Goal: Task Accomplishment & Management: Manage account settings

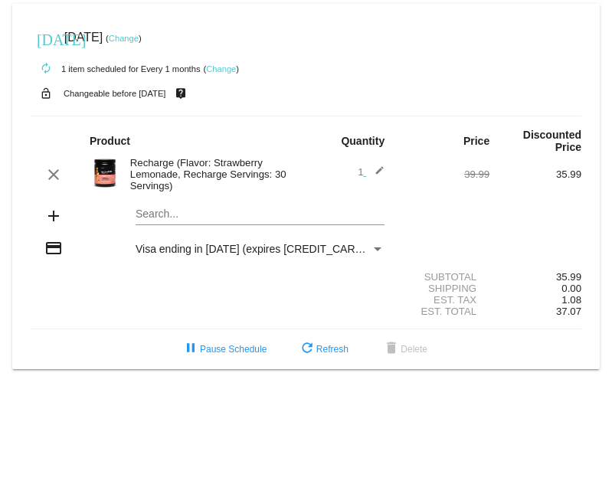
click at [218, 71] on link "Change" at bounding box center [221, 68] width 30 height 9
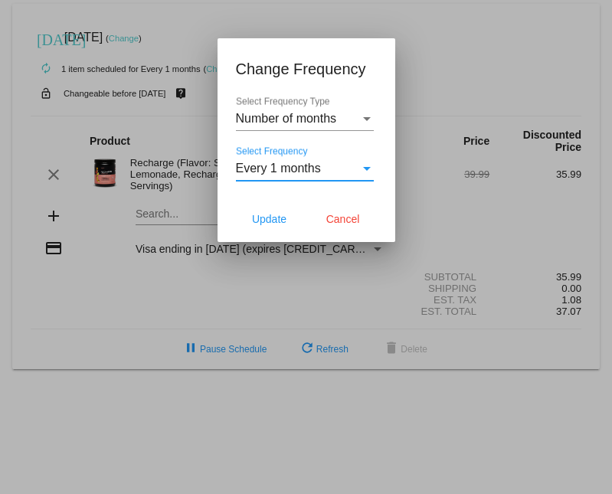
click at [360, 165] on div "Select Frequency" at bounding box center [367, 169] width 14 height 14
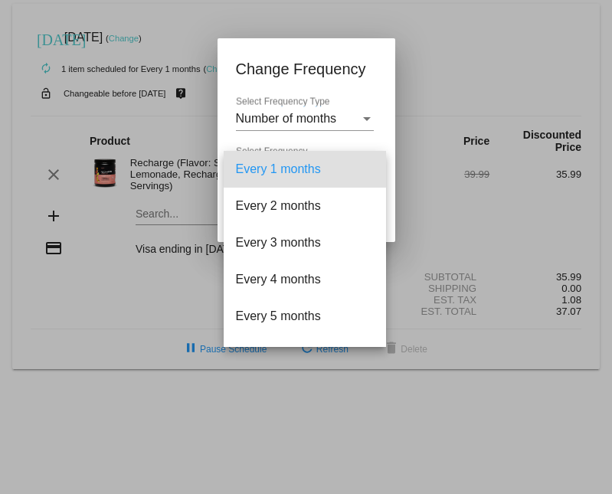
click at [364, 110] on div at bounding box center [306, 247] width 612 height 494
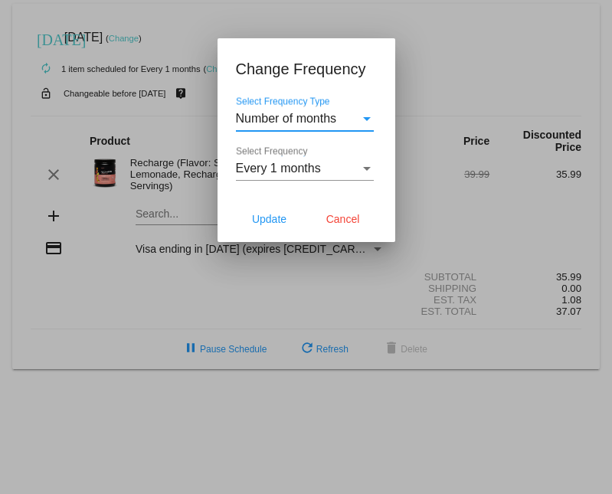
click at [366, 113] on div "Select Frequency Type" at bounding box center [367, 119] width 14 height 14
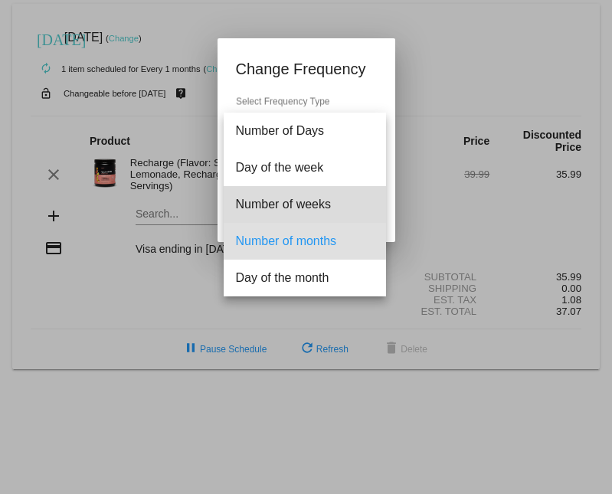
click at [315, 203] on span "Number of weeks" at bounding box center [305, 204] width 138 height 37
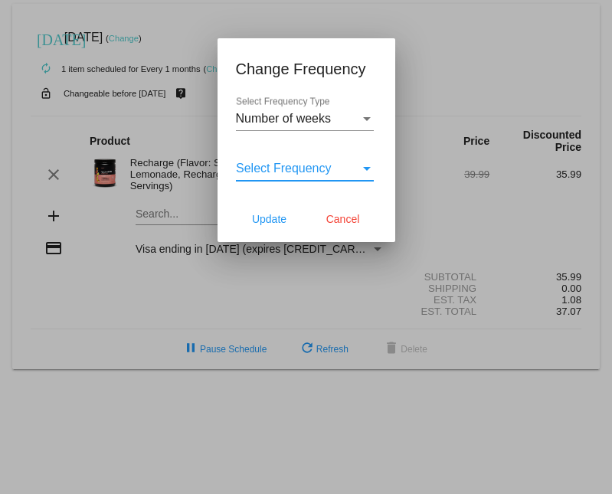
click at [366, 168] on div "Select Frequency" at bounding box center [367, 169] width 8 height 4
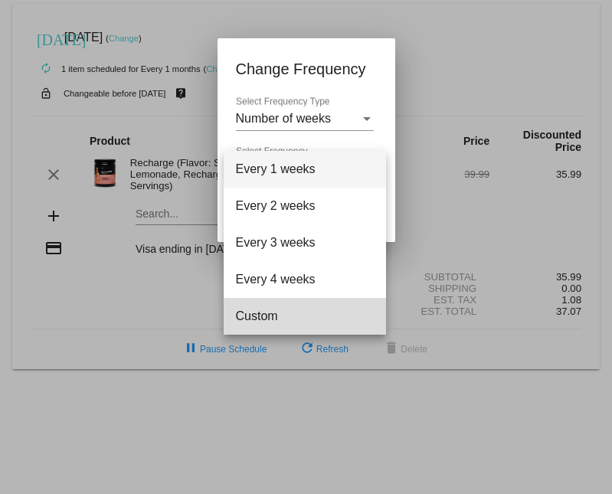
click at [257, 313] on span "Custom" at bounding box center [305, 316] width 138 height 37
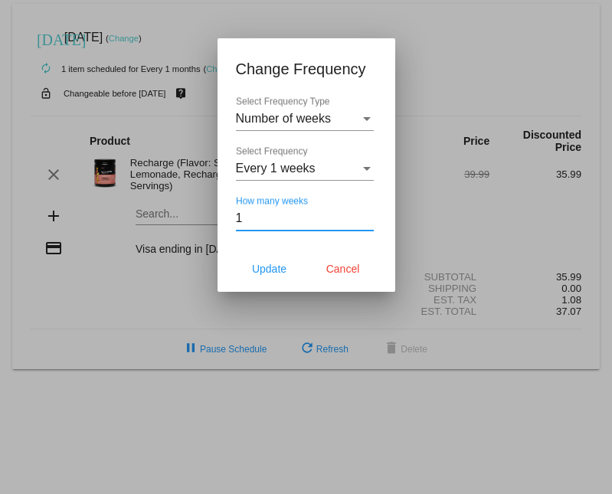
click at [366, 215] on input "1" at bounding box center [305, 219] width 138 height 14
click at [366, 215] on input "2" at bounding box center [305, 219] width 138 height 14
click at [366, 215] on input "3" at bounding box center [305, 219] width 138 height 14
click at [366, 215] on input "4" at bounding box center [305, 219] width 138 height 14
click at [366, 215] on input "5" at bounding box center [305, 219] width 138 height 14
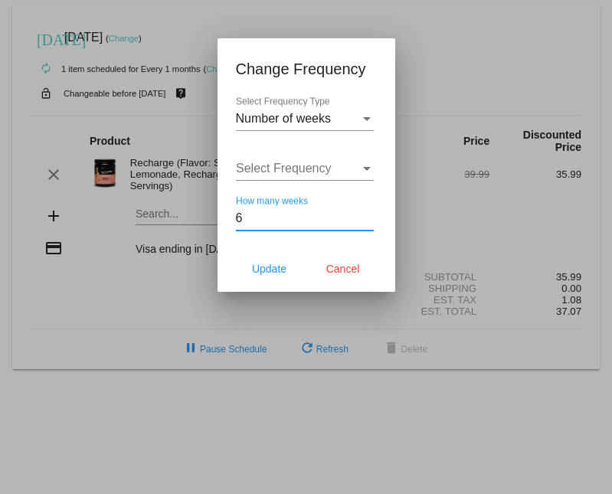
type input "6"
click at [366, 215] on input "6" at bounding box center [305, 219] width 138 height 14
click at [272, 274] on span "Update" at bounding box center [269, 269] width 34 height 12
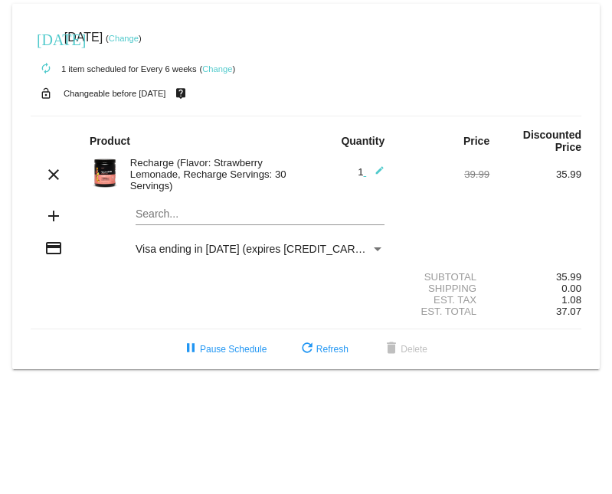
click at [139, 40] on link "Change" at bounding box center [124, 38] width 30 height 9
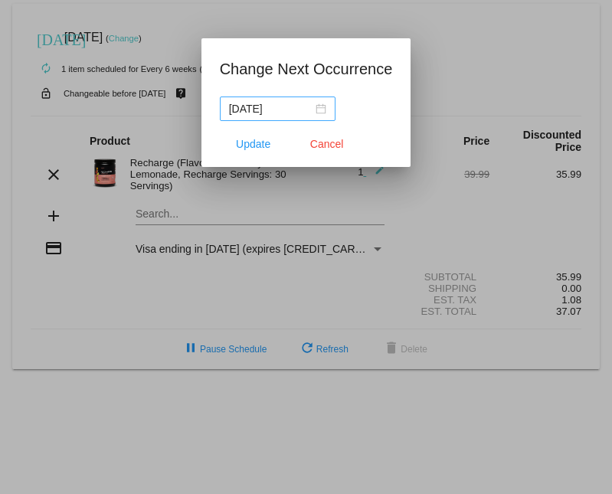
click at [308, 107] on div "[DATE]" at bounding box center [277, 108] width 97 height 17
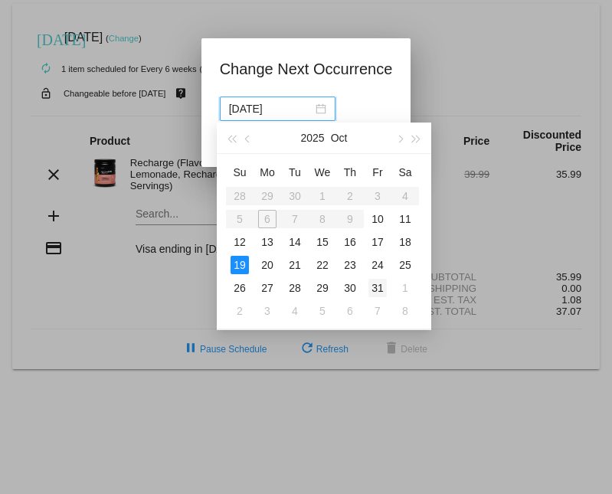
click at [369, 284] on div "31" at bounding box center [378, 288] width 18 height 18
type input "[DATE]"
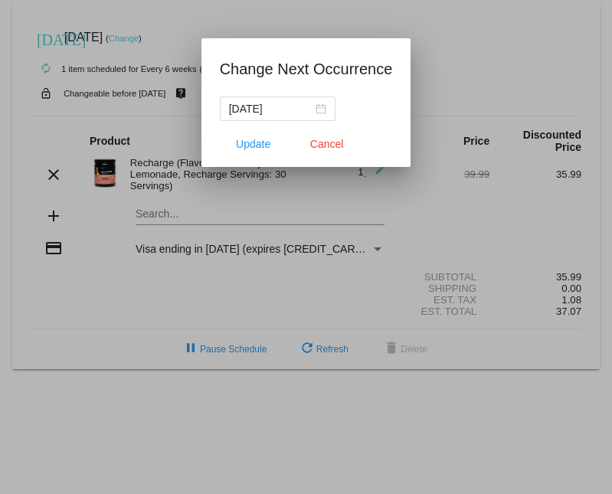
click at [361, 109] on div "[DATE]" at bounding box center [306, 109] width 173 height 25
click at [257, 146] on span "Update" at bounding box center [253, 144] width 34 height 12
